Goal: Information Seeking & Learning: Learn about a topic

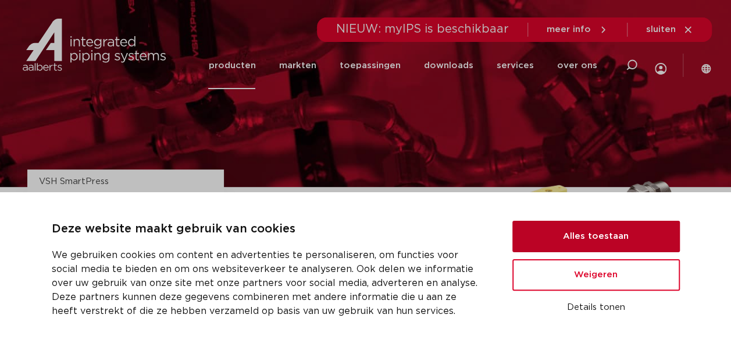
click at [558, 226] on button "Alles toestaan" at bounding box center [597, 236] width 168 height 31
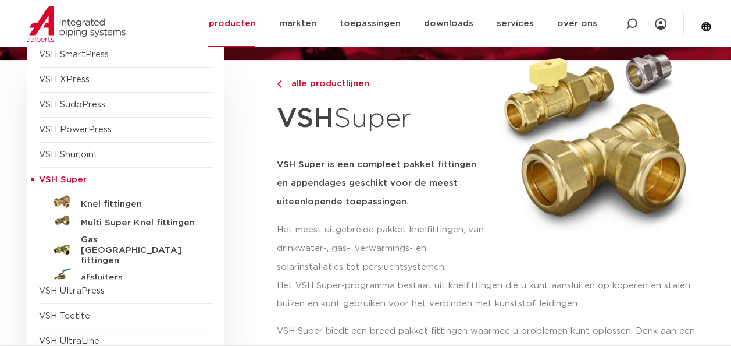
scroll to position [130, 0]
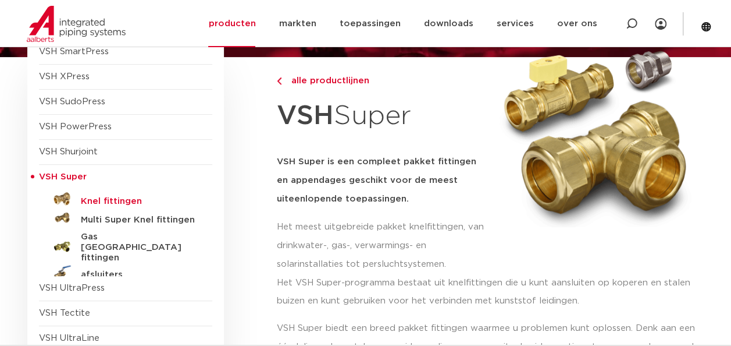
click at [94, 196] on h5 "Knel fittingen" at bounding box center [138, 201] width 115 height 10
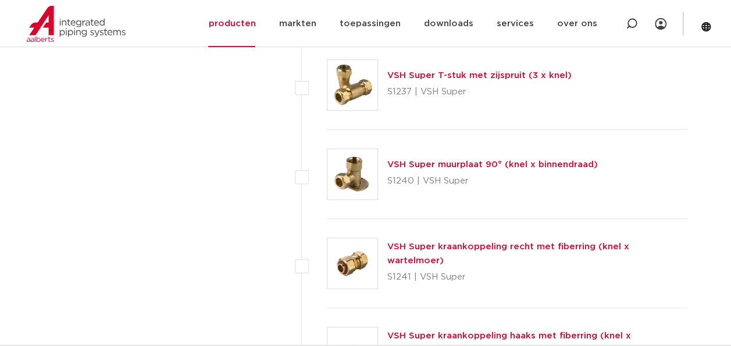
scroll to position [2646, 0]
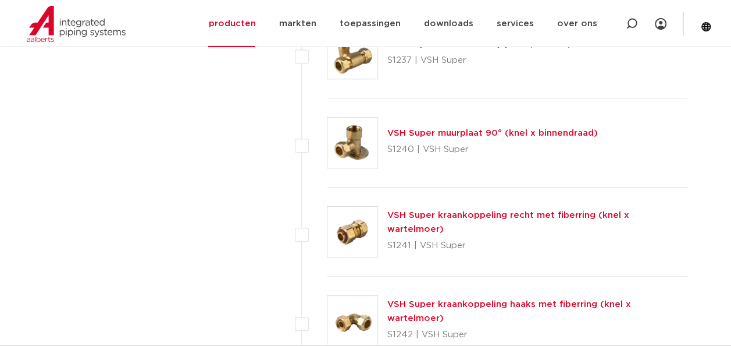
click at [368, 226] on img at bounding box center [353, 232] width 50 height 50
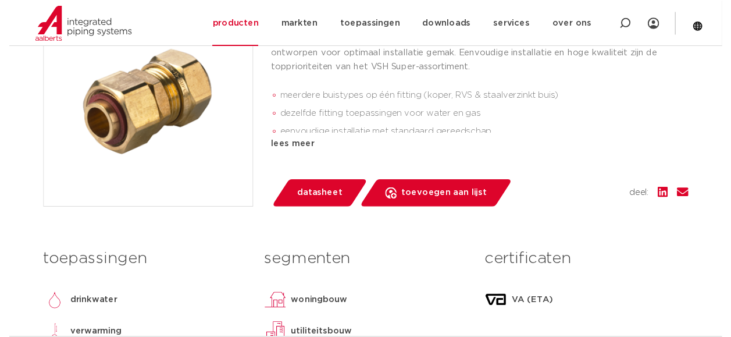
scroll to position [333, 0]
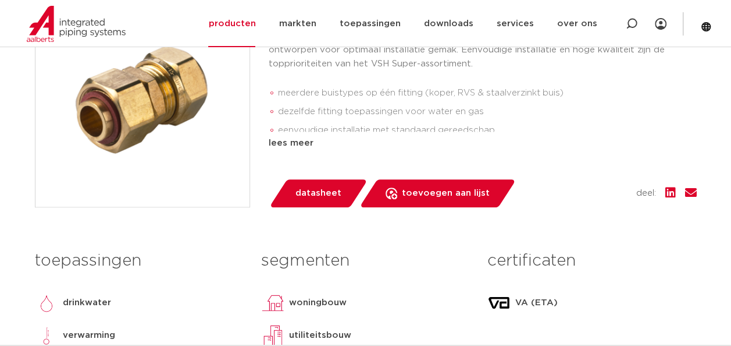
click at [321, 189] on span "datasheet" at bounding box center [319, 193] width 46 height 19
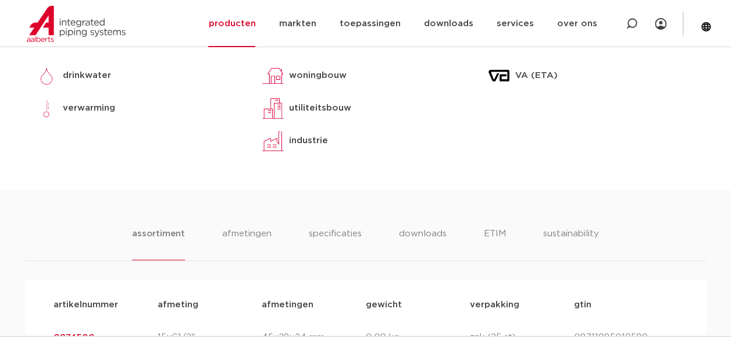
scroll to position [520, 0]
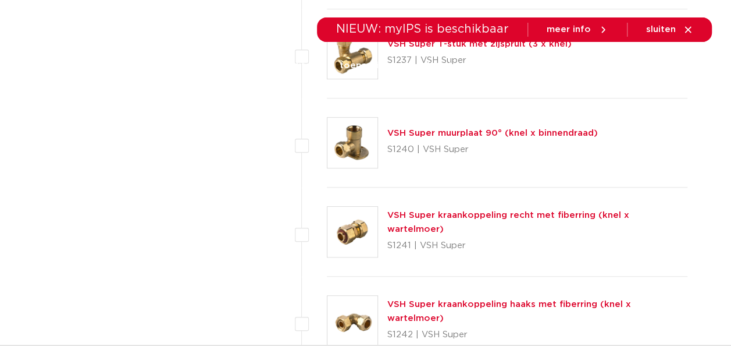
click at [470, 306] on link "VSH Super kraankoppeling haaks met fiberring (knel x wartelmoer)" at bounding box center [510, 311] width 244 height 23
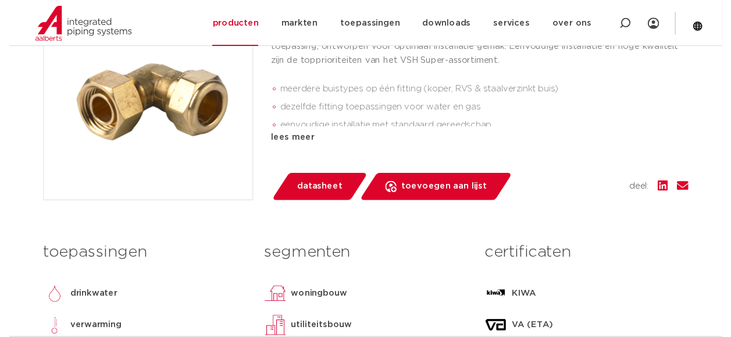
scroll to position [333, 0]
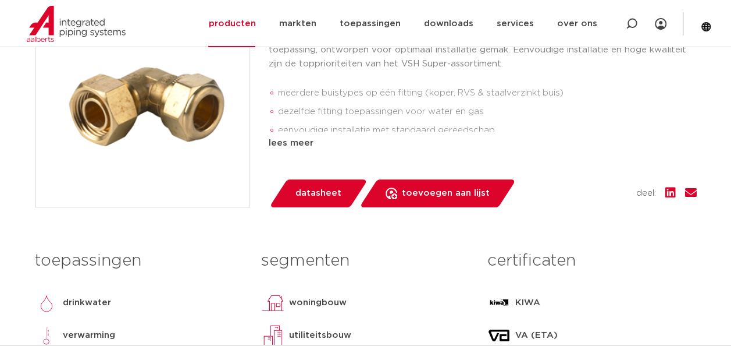
click at [308, 195] on span "datasheet" at bounding box center [319, 193] width 46 height 19
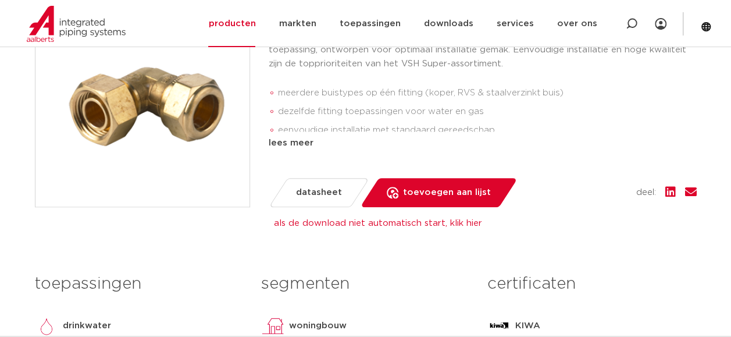
scroll to position [0, 0]
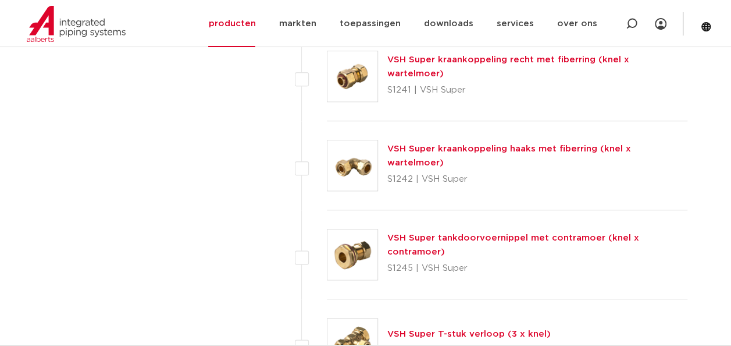
scroll to position [2848, 0]
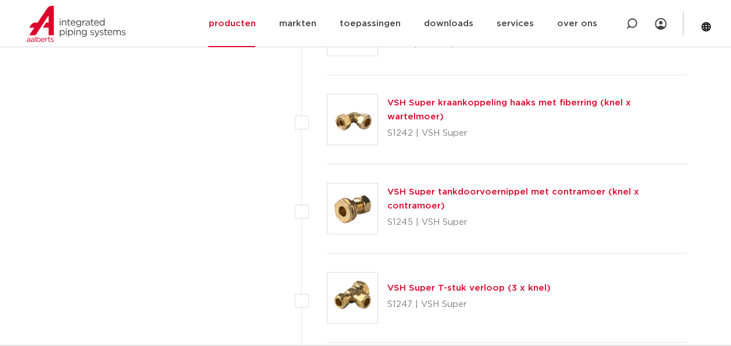
click at [446, 192] on link "VSH Super tankdoorvoernippel met contramoer (knel x contramoer)" at bounding box center [514, 198] width 252 height 23
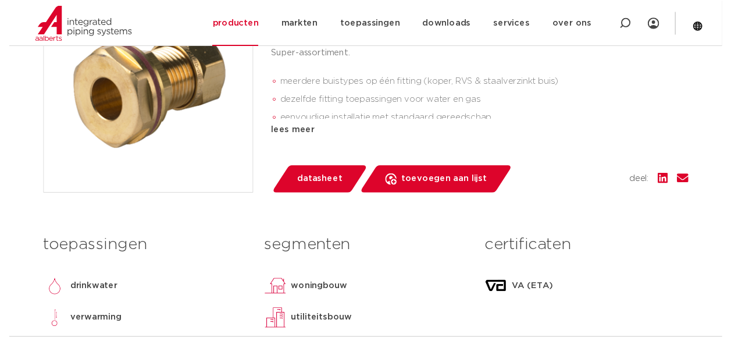
scroll to position [321, 0]
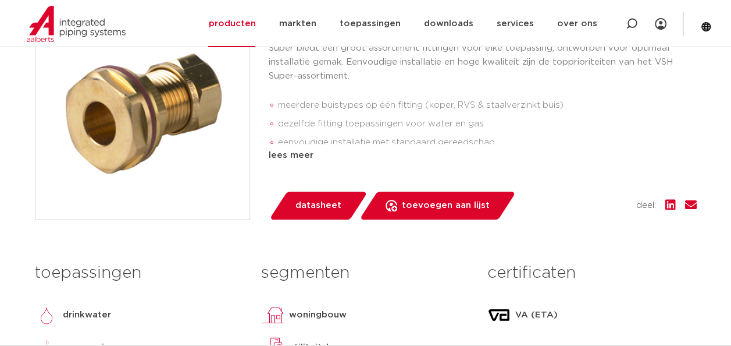
click at [315, 201] on span "datasheet" at bounding box center [319, 205] width 46 height 19
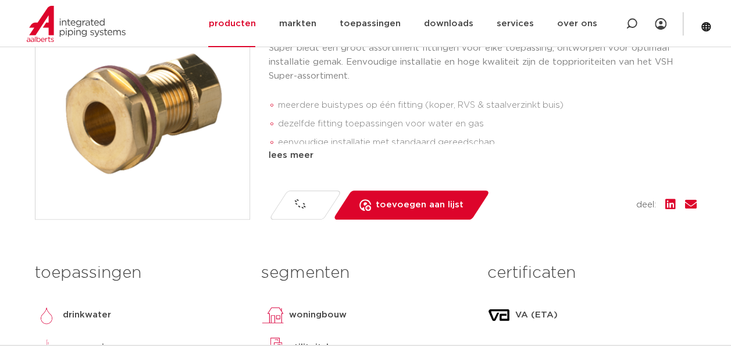
click at [315, 201] on link "datasheet" at bounding box center [304, 204] width 73 height 29
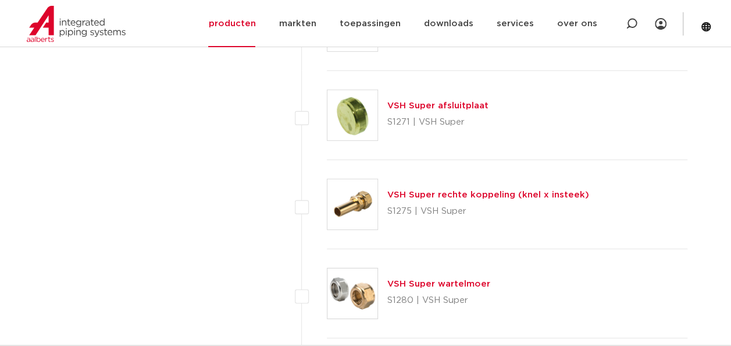
scroll to position [3793, 0]
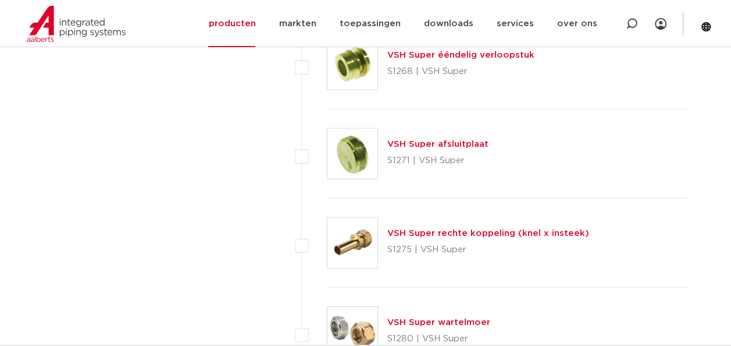
click at [445, 229] on link "VSH Super rechte koppeling (knel x insteek)" at bounding box center [489, 233] width 202 height 9
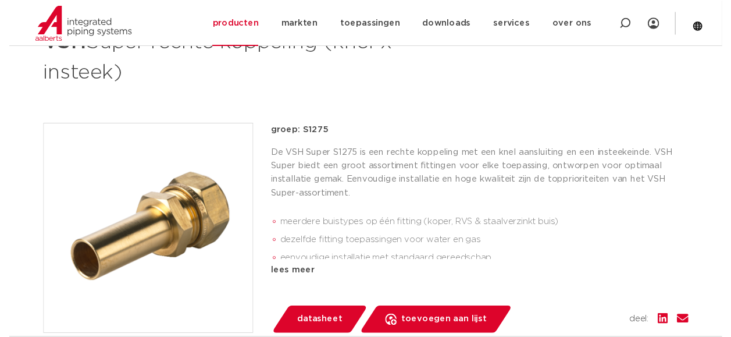
scroll to position [201, 0]
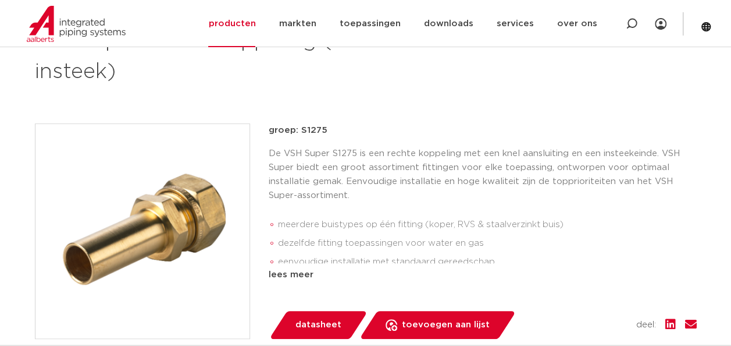
click at [310, 320] on span "datasheet" at bounding box center [319, 324] width 46 height 19
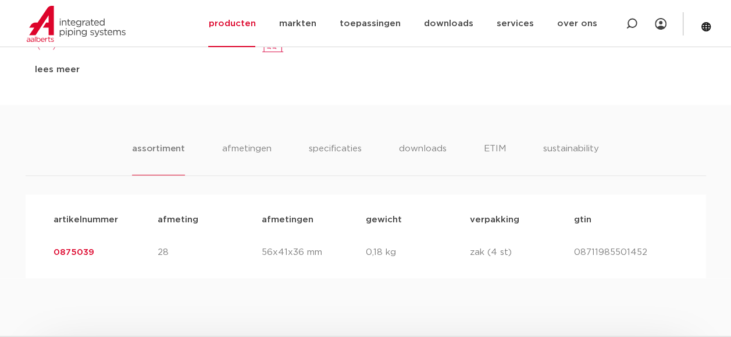
scroll to position [680, 0]
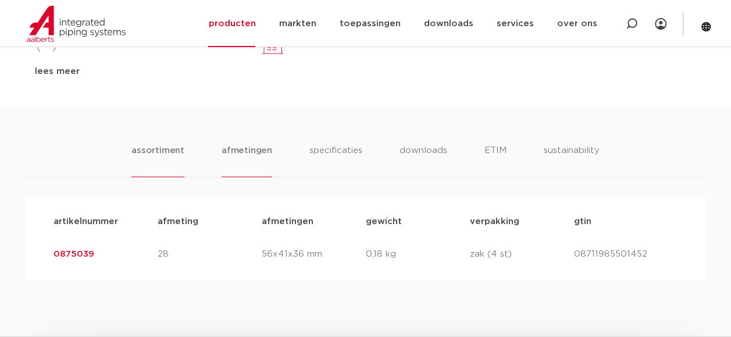
click at [237, 155] on li "afmetingen" at bounding box center [247, 160] width 51 height 33
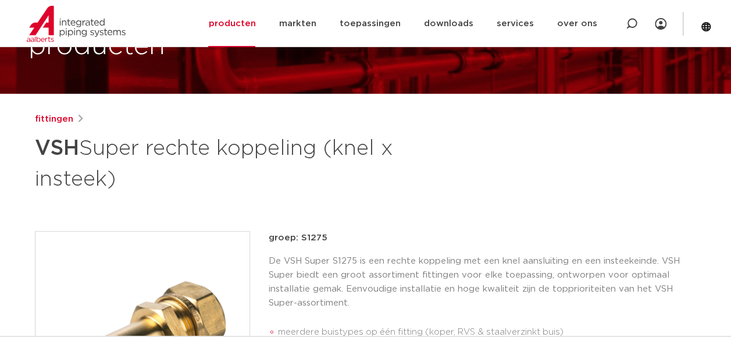
scroll to position [91, 0]
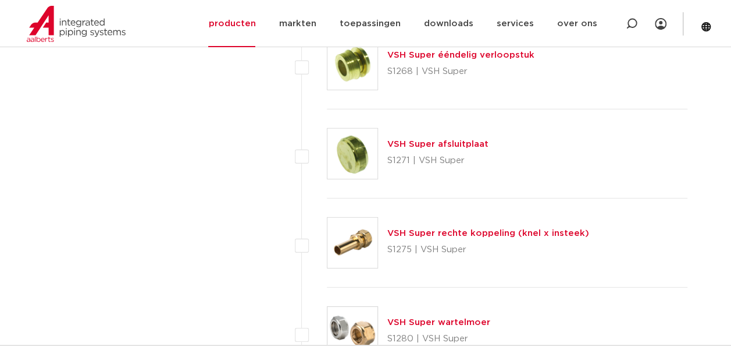
click at [413, 140] on link "VSH Super afsluitplaat" at bounding box center [438, 144] width 101 height 9
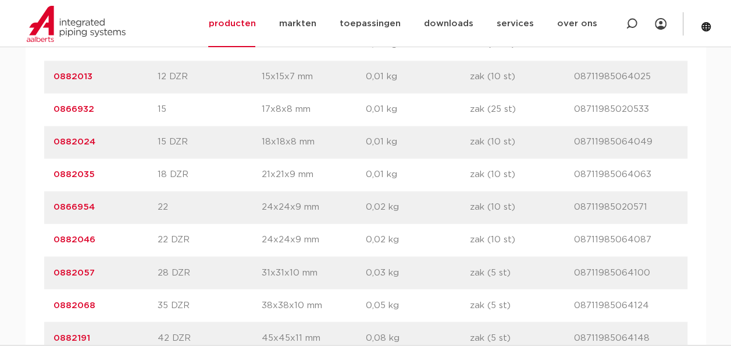
scroll to position [841, 0]
